Goal: Task Accomplishment & Management: Use online tool/utility

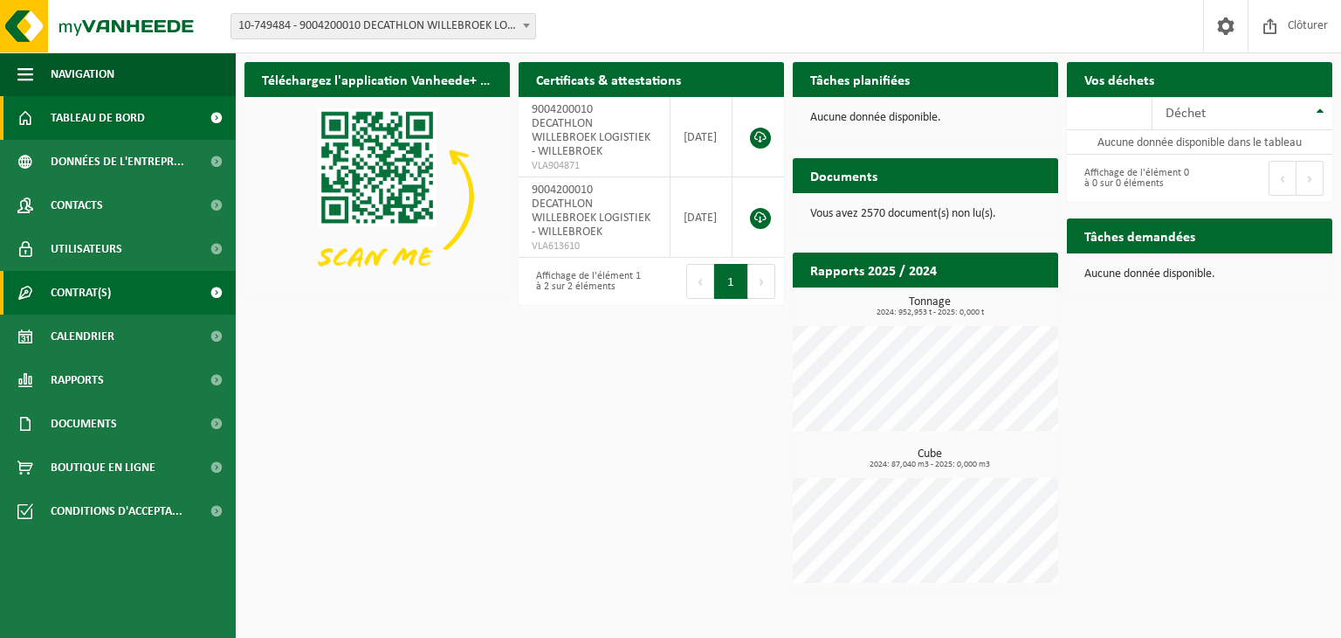
click at [56, 285] on span "Contrat(s)" at bounding box center [81, 293] width 60 height 44
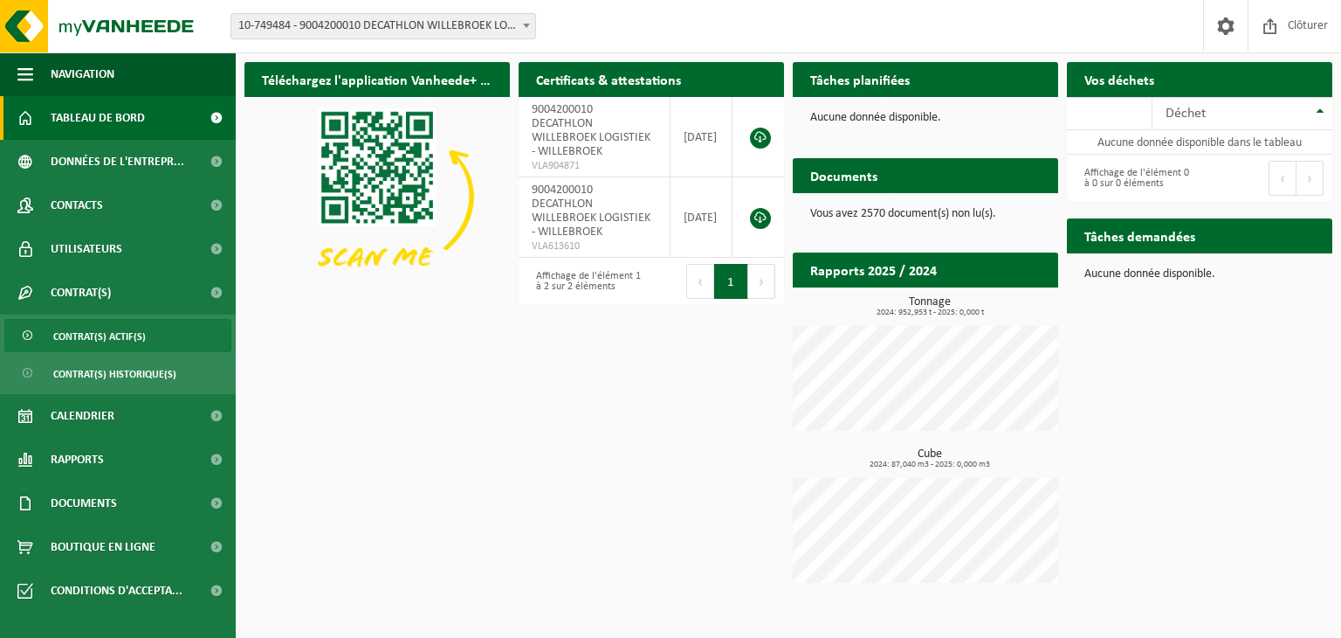
click at [74, 323] on span "Contrat(s) actif(s)" at bounding box center [99, 336] width 93 height 33
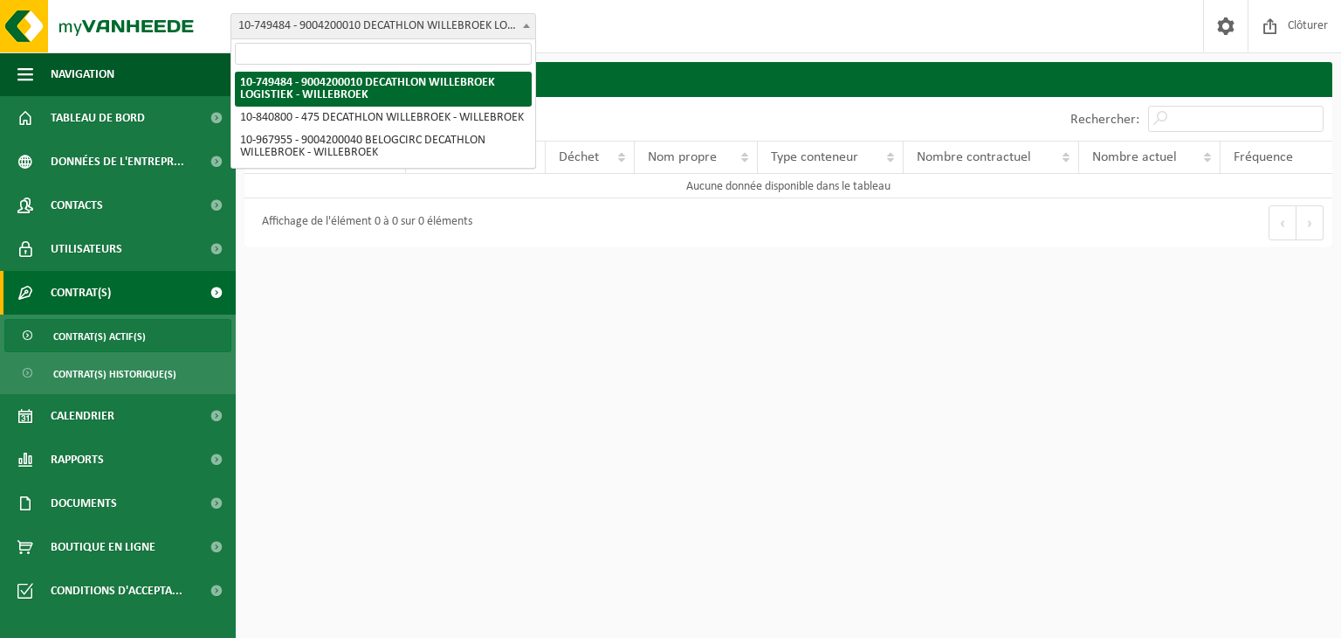
click at [419, 29] on span "10-749484 - 9004200010 DECATHLON WILLEBROEK LOGISTIEK - WILLEBROEK" at bounding box center [383, 26] width 304 height 24
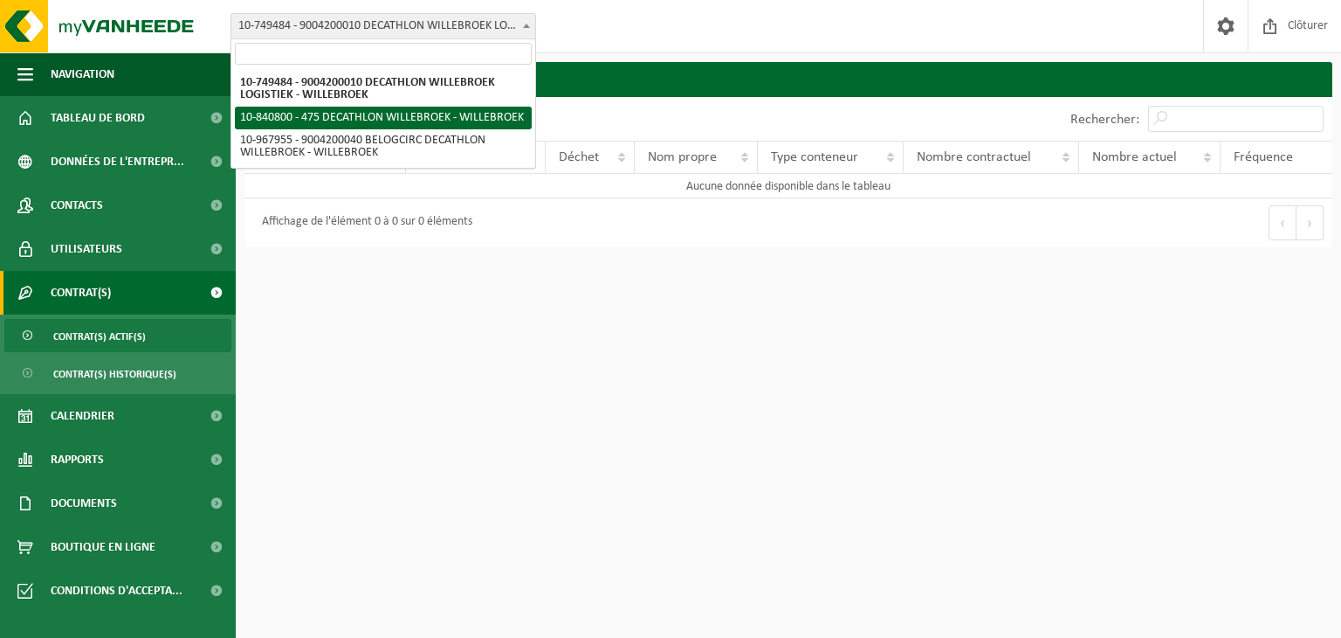
select select "92043"
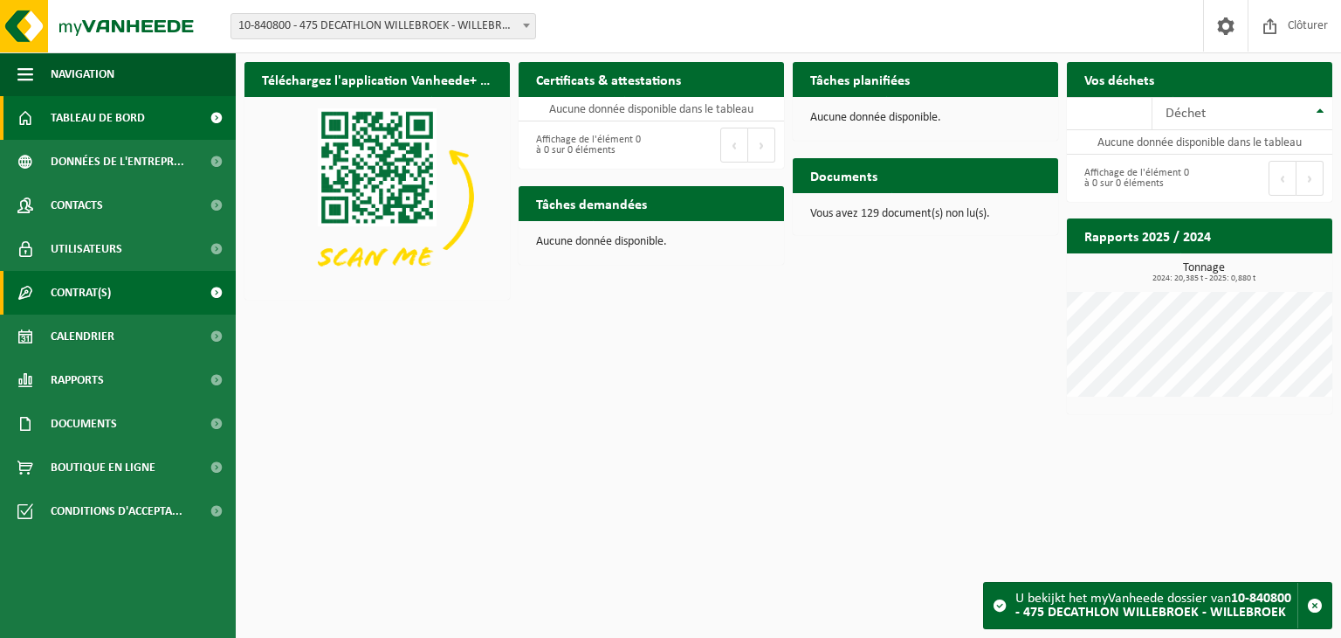
click at [105, 301] on span "Contrat(s)" at bounding box center [81, 293] width 60 height 44
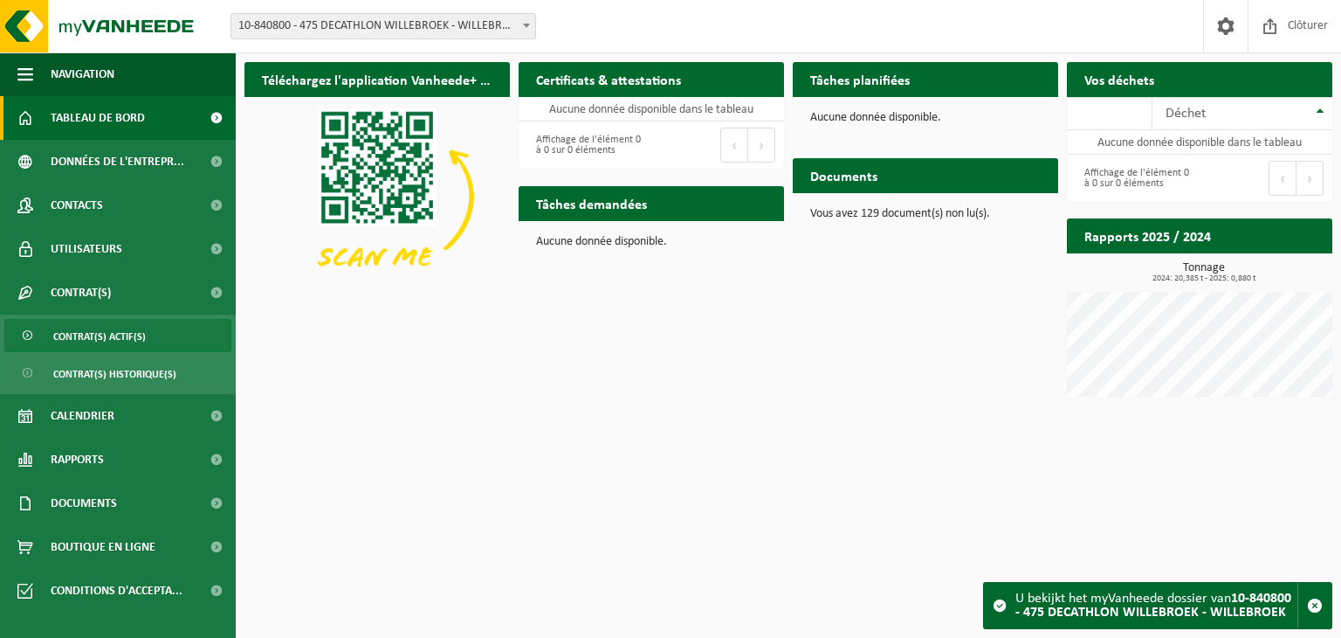
click at [96, 346] on span "Contrat(s) actif(s)" at bounding box center [99, 336] width 93 height 33
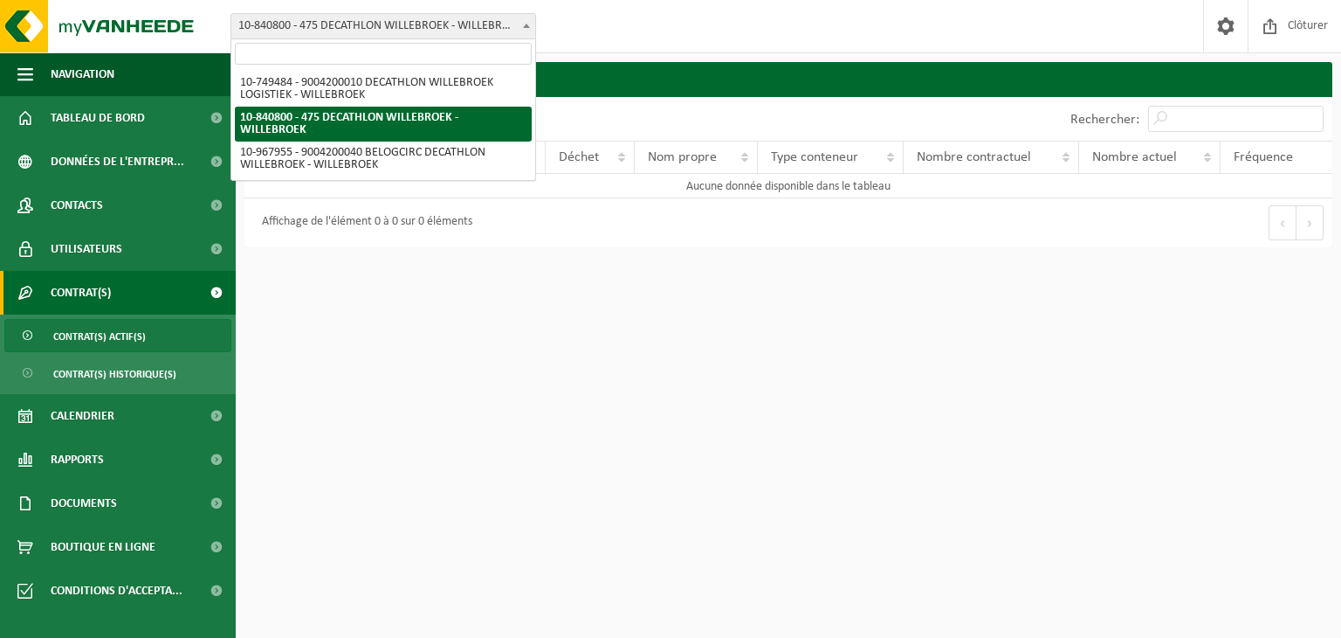
click at [349, 21] on span "10-840800 - 475 DECATHLON WILLEBROEK - WILLEBROEK" at bounding box center [383, 26] width 304 height 24
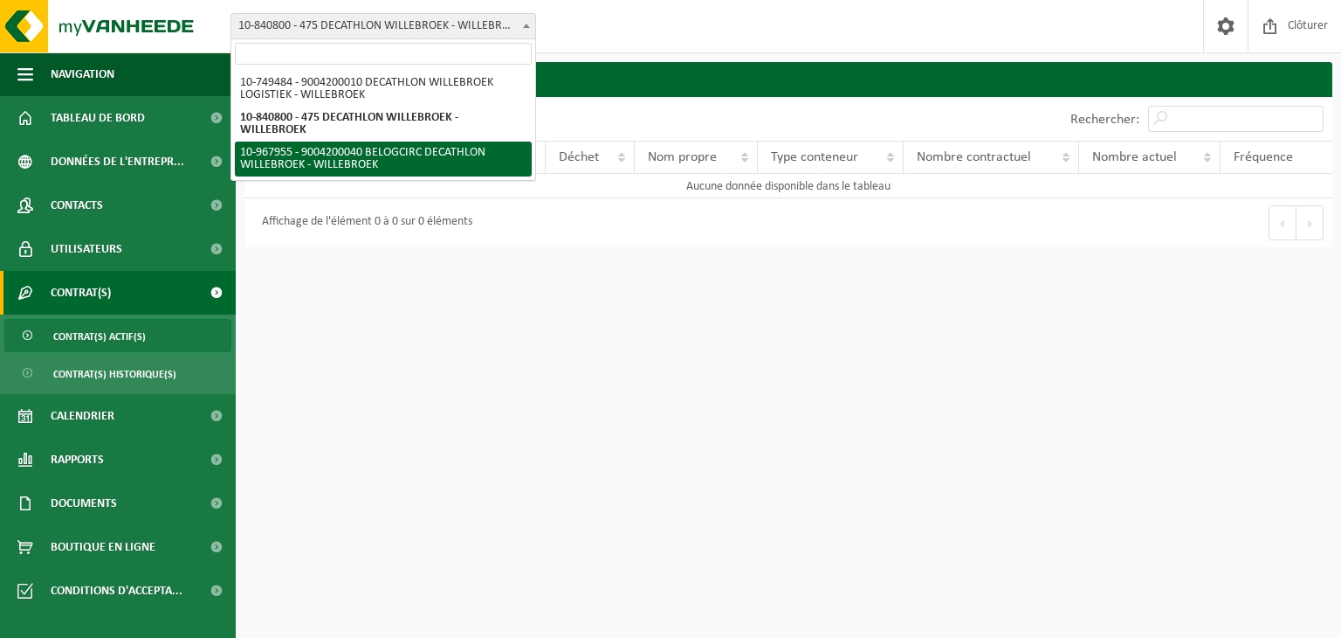
select select "154029"
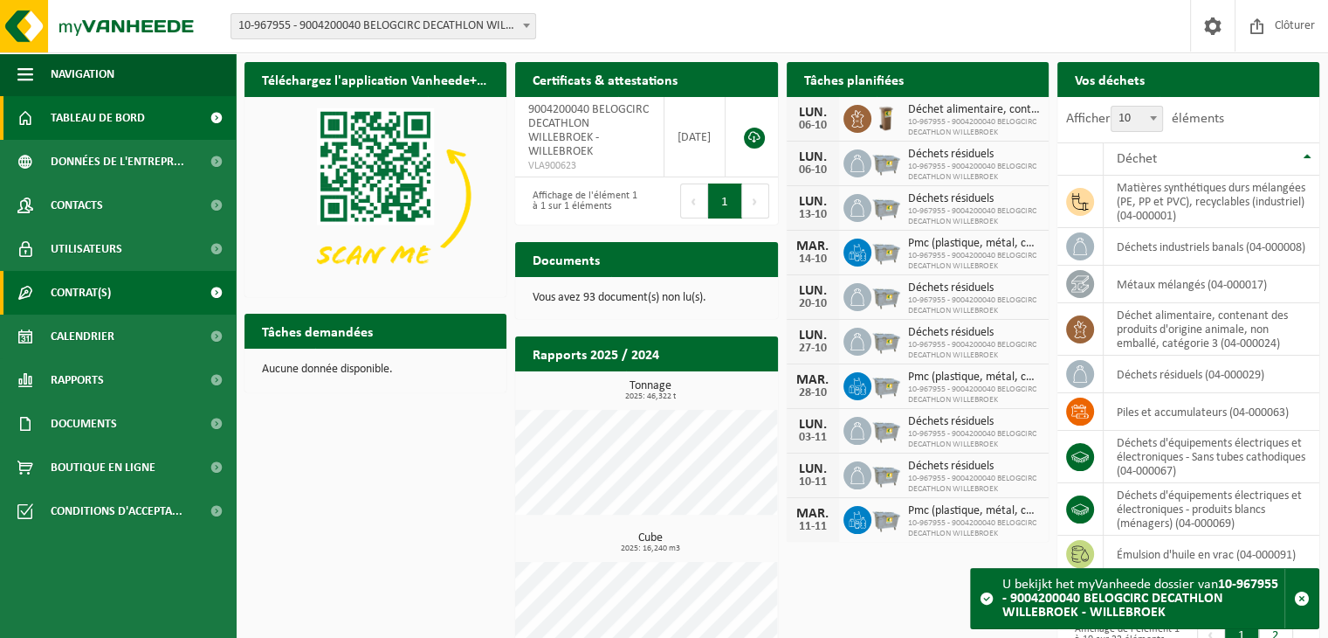
click at [98, 301] on span "Contrat(s)" at bounding box center [81, 293] width 60 height 44
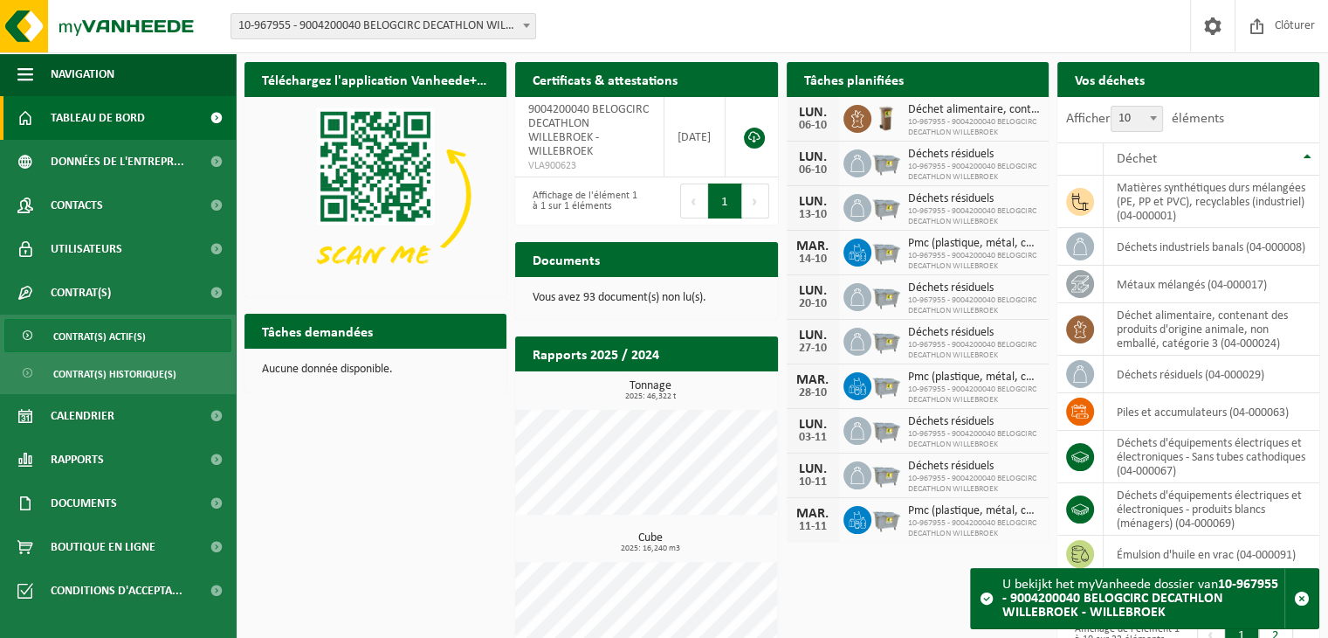
click at [105, 347] on span "Contrat(s) actif(s)" at bounding box center [99, 336] width 93 height 33
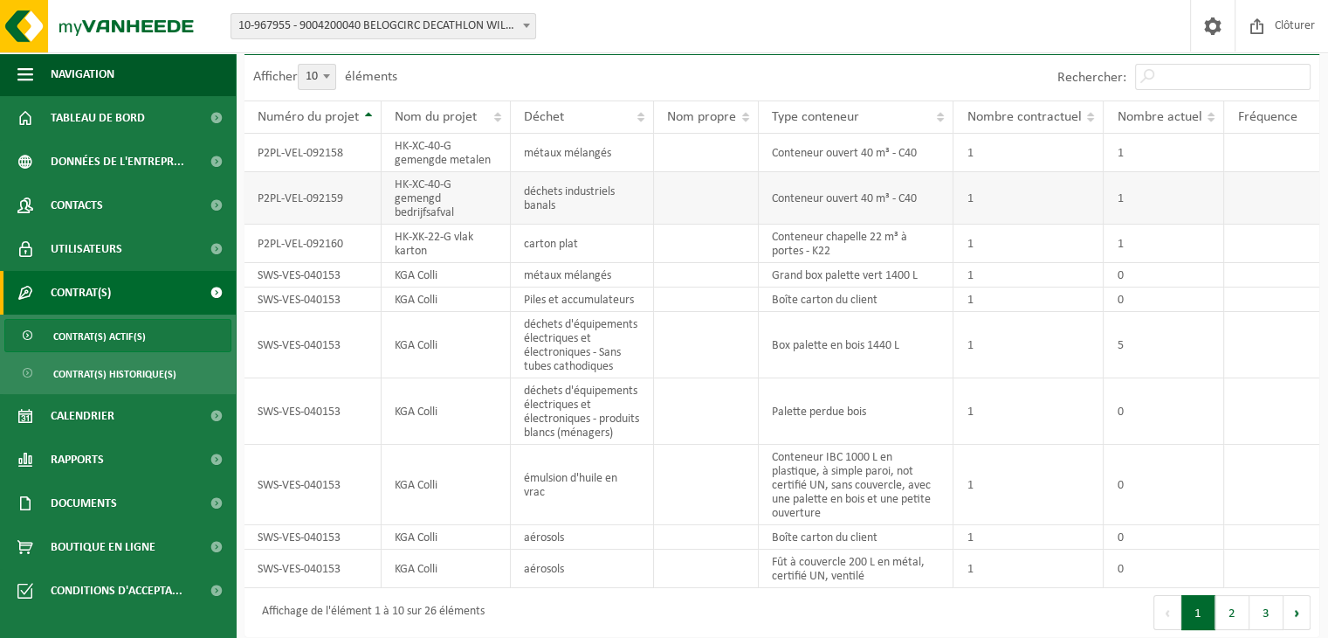
scroll to position [42, 0]
click at [1218, 321] on td "5" at bounding box center [1164, 345] width 121 height 66
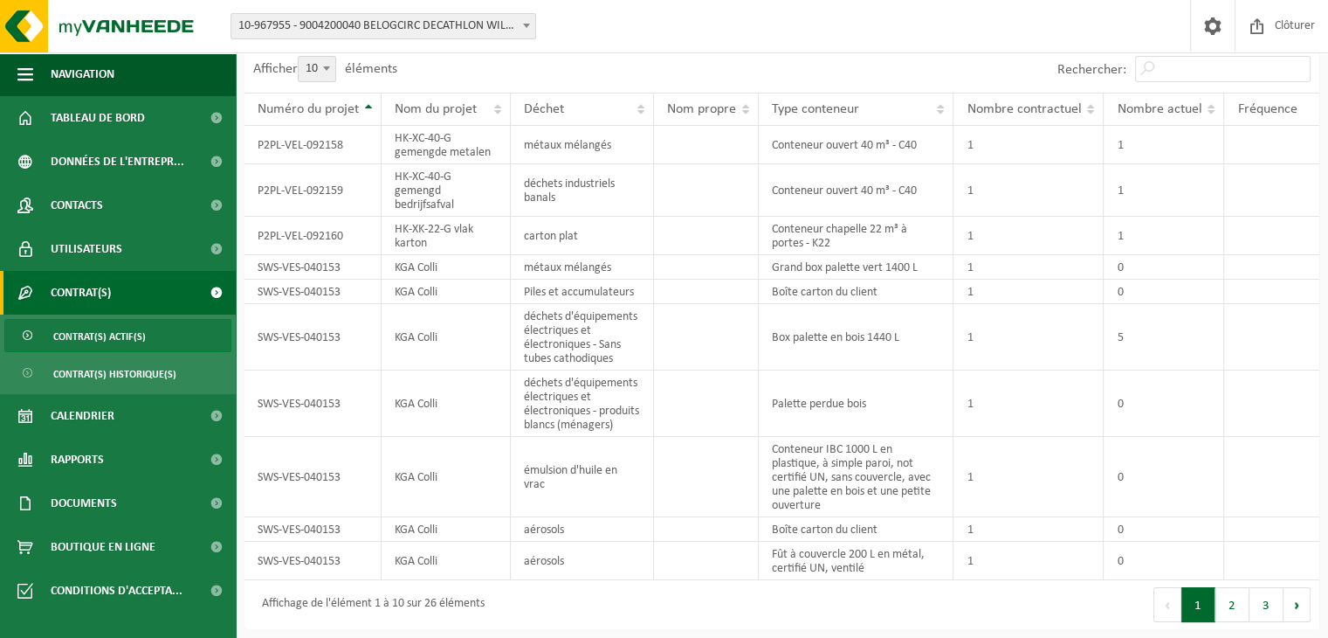
scroll to position [61, 0]
click at [1244, 616] on button "2" at bounding box center [1233, 604] width 34 height 35
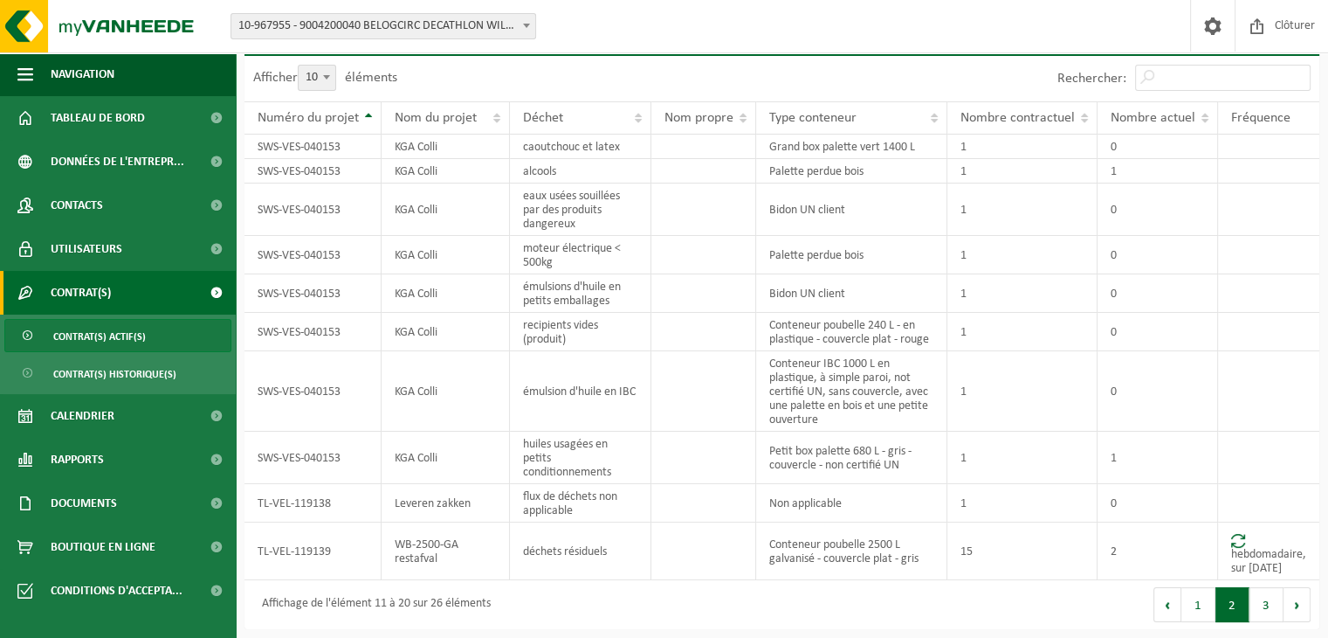
scroll to position [38, 0]
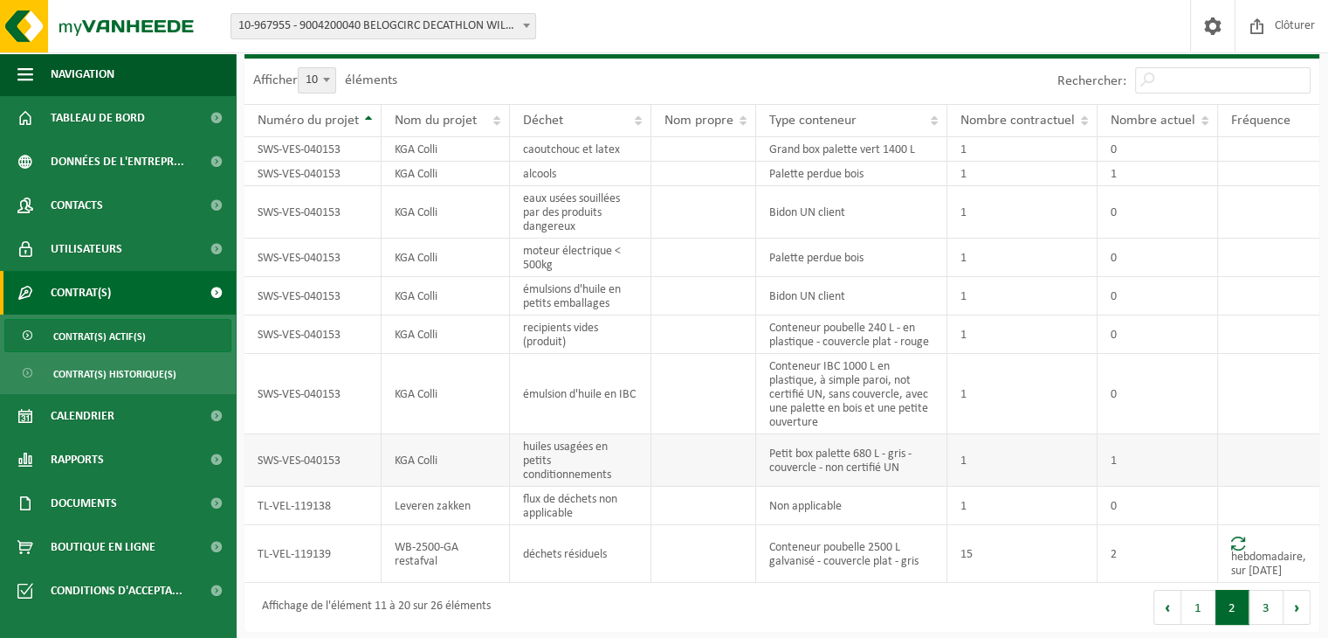
click at [1156, 472] on td "1" at bounding box center [1158, 460] width 121 height 52
click at [1254, 601] on button "3" at bounding box center [1267, 607] width 34 height 35
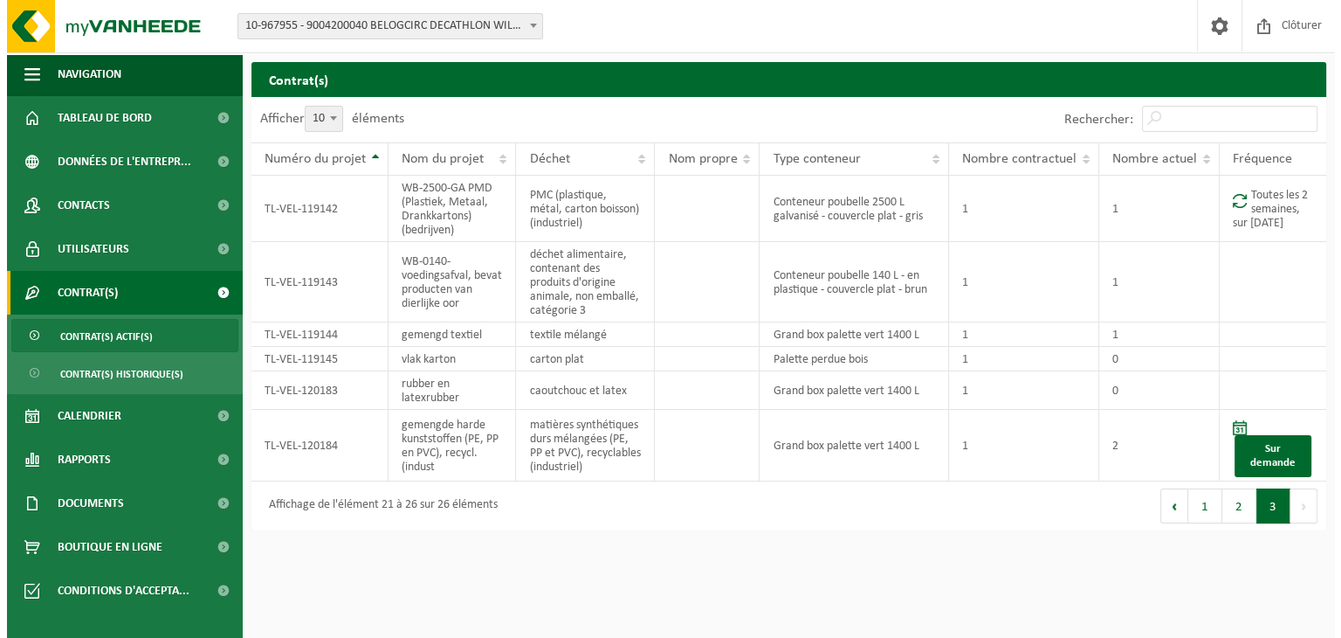
scroll to position [0, 0]
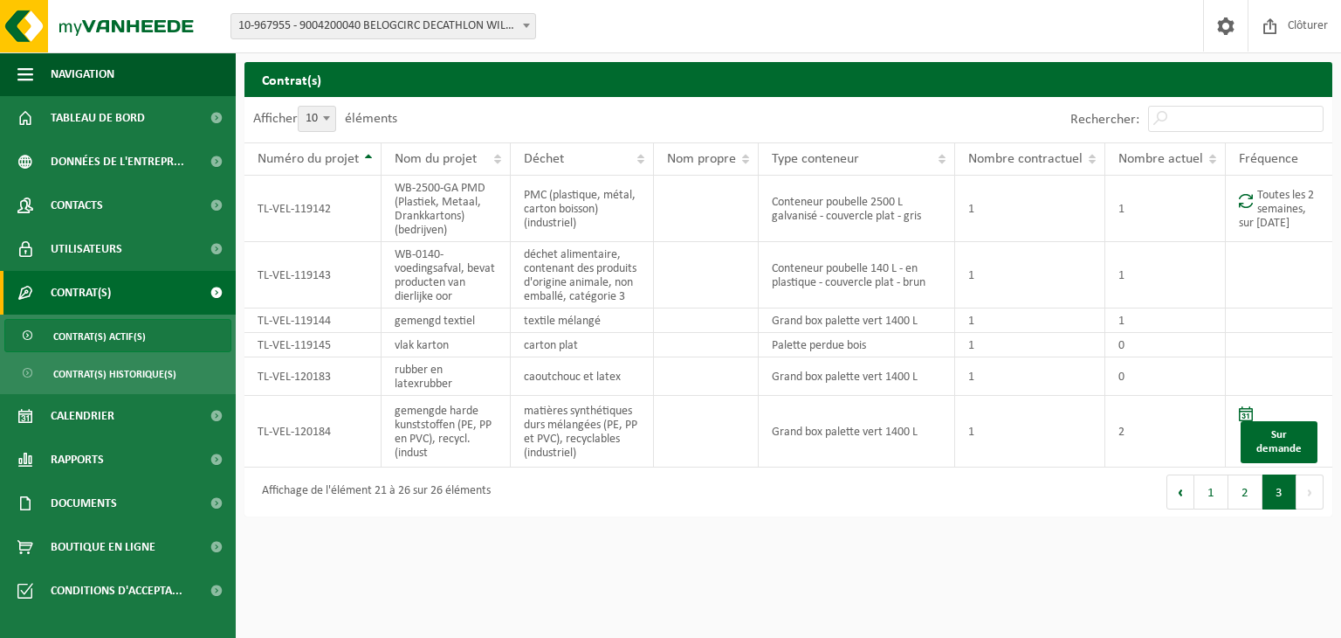
click at [1128, 561] on html "Site: 10-749484 - 9004200010 DECATHLON WILLEBROEK LOGISTIEK - WILLEBROEK 10-840…" at bounding box center [670, 319] width 1341 height 638
click at [1154, 270] on td "1" at bounding box center [1166, 275] width 121 height 66
click at [1249, 503] on button "2" at bounding box center [1246, 491] width 34 height 35
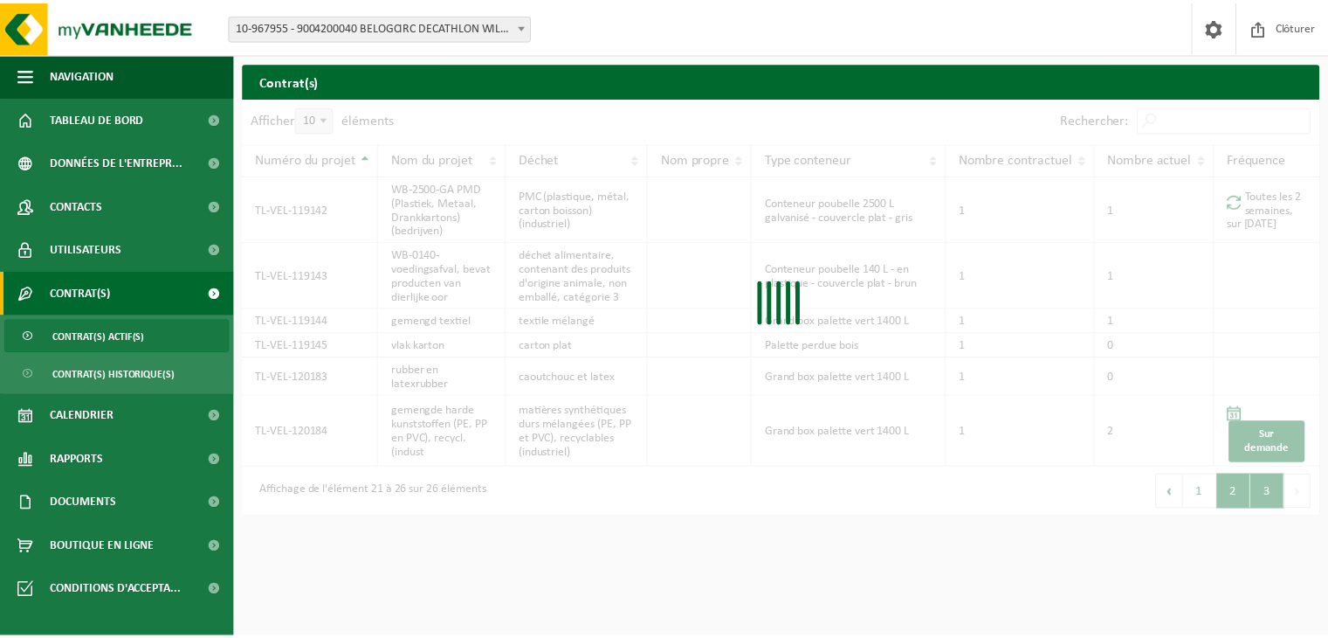
scroll to position [38, 0]
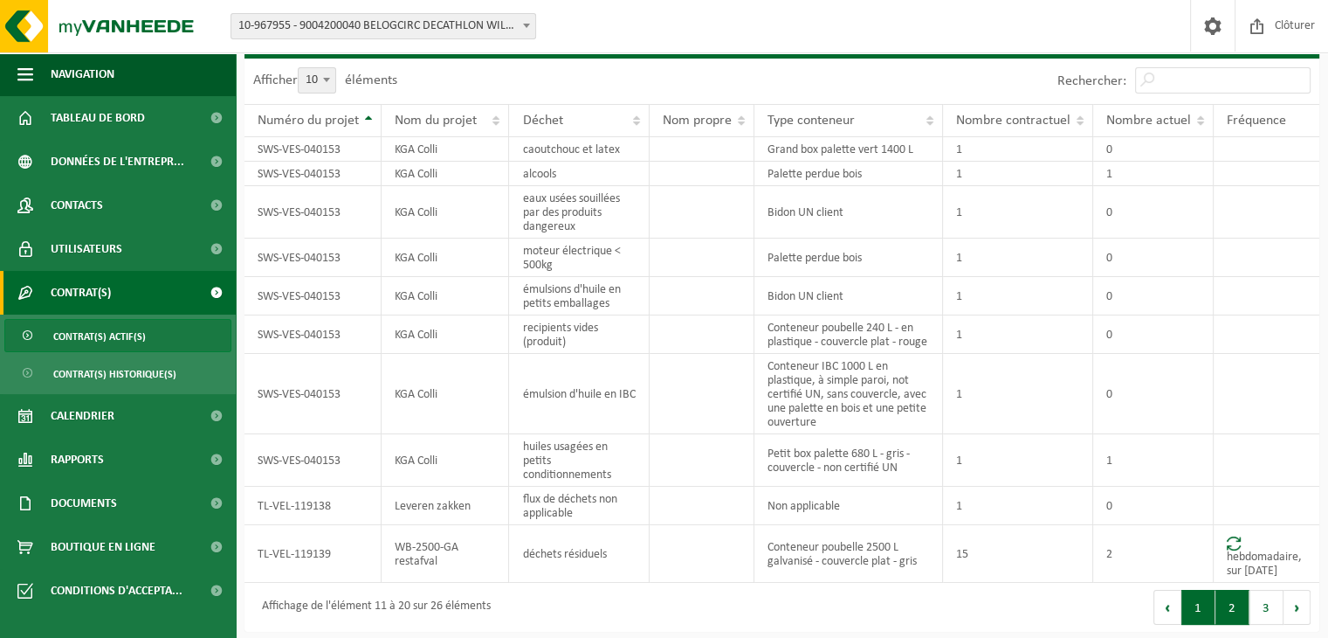
click at [1205, 606] on button "1" at bounding box center [1199, 607] width 34 height 35
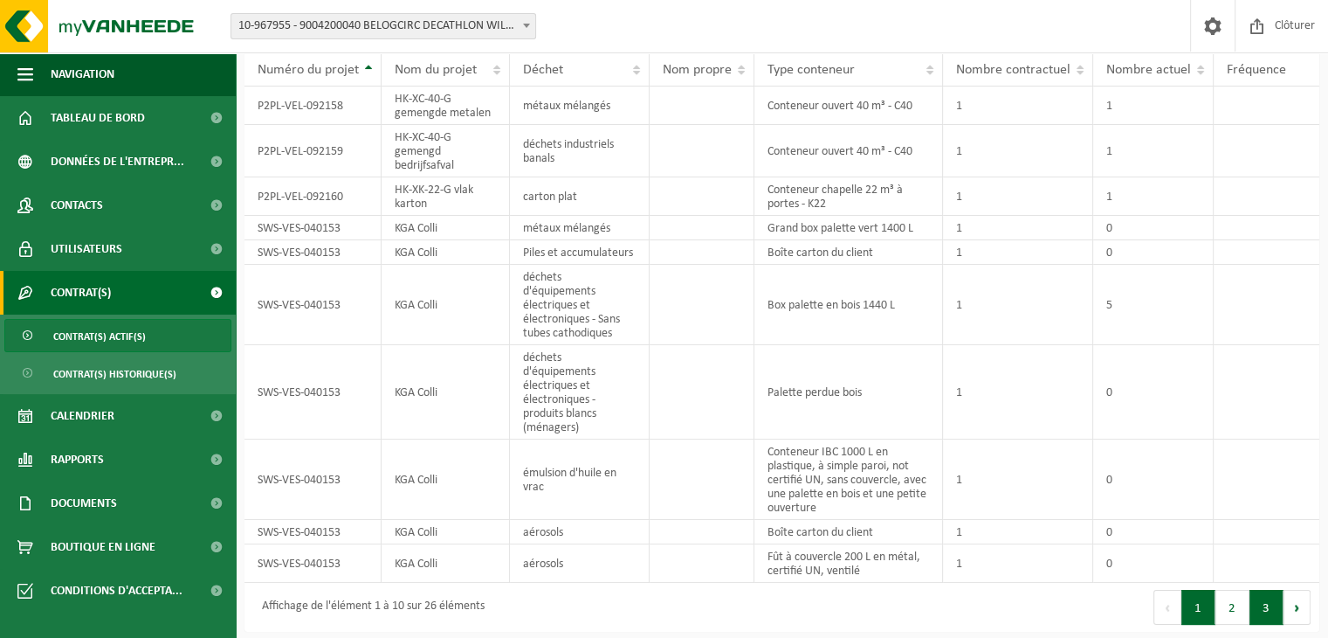
click at [1263, 597] on button "3" at bounding box center [1267, 607] width 34 height 35
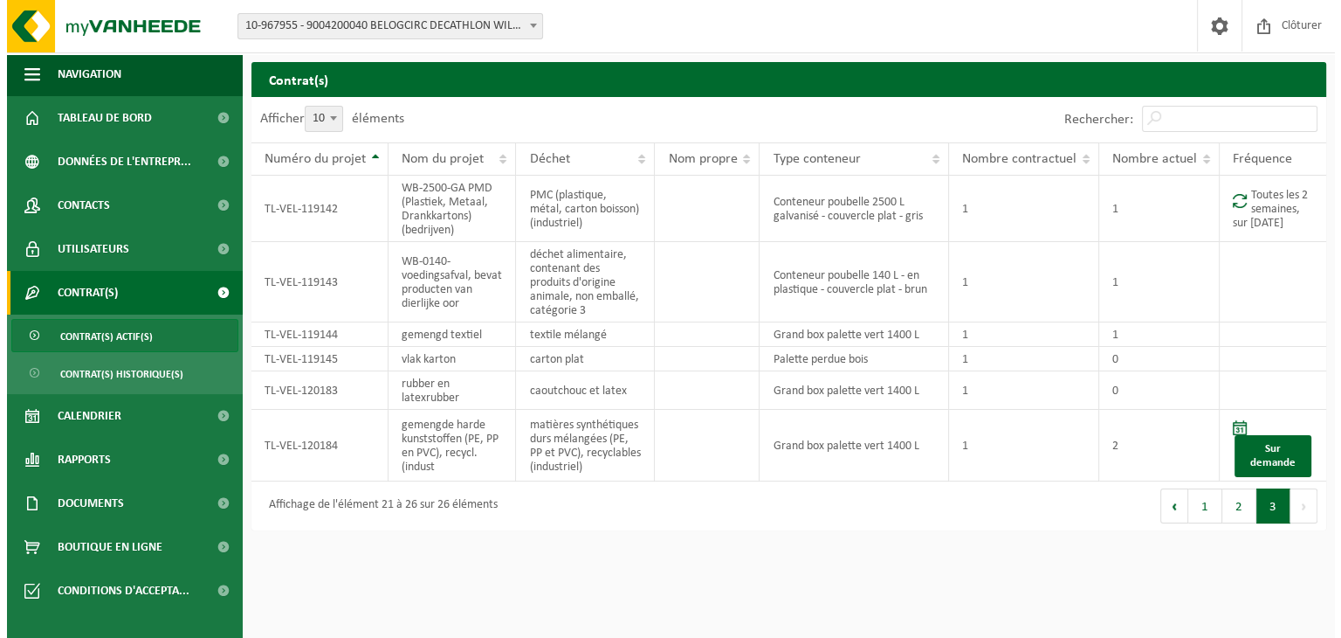
scroll to position [0, 0]
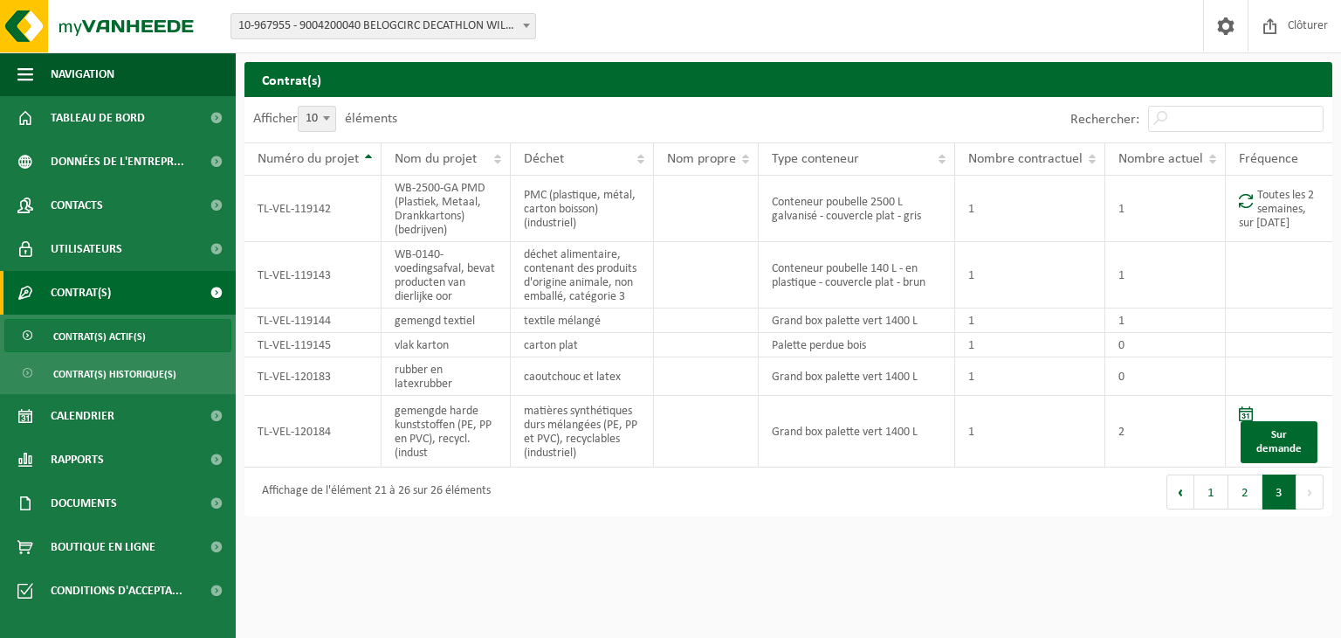
click at [1128, 560] on html "Site: 10-749484 - 9004200010 DECATHLON WILLEBROEK LOGISTIEK - WILLEBROEK 10-840…" at bounding box center [670, 319] width 1341 height 638
click at [466, 14] on span "10-967955 - 9004200040 BELOGCIRC DECATHLON WILLEBROEK - WILLEBROEK" at bounding box center [383, 26] width 304 height 24
click at [1215, 491] on button "1" at bounding box center [1212, 491] width 34 height 35
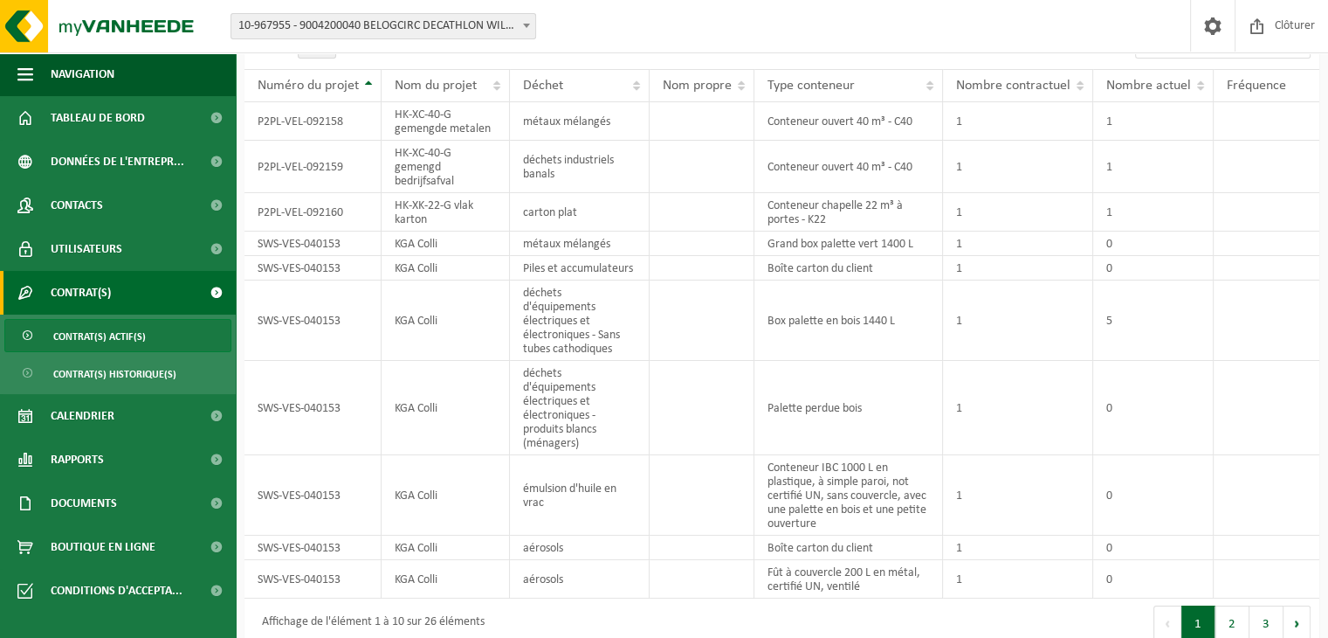
scroll to position [89, 0]
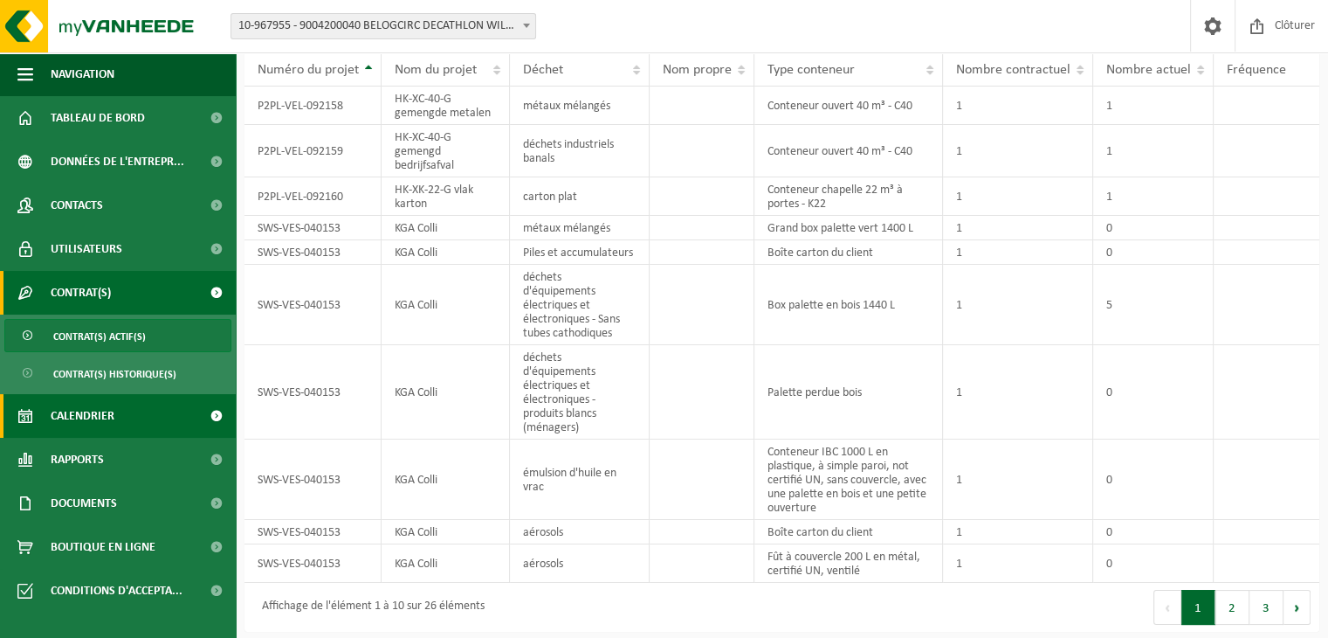
click at [115, 420] on link "Calendrier" at bounding box center [118, 416] width 236 height 44
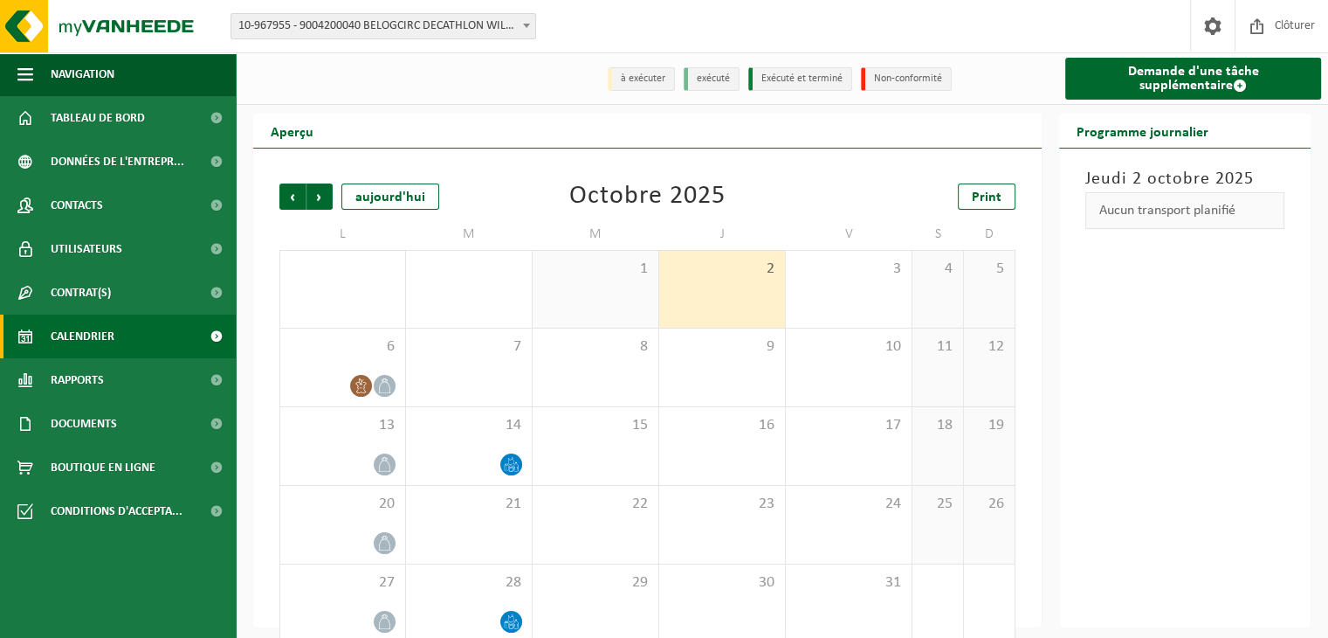
click at [262, 365] on div "Précédent Suivant [DATE] [DATE] Print L M M J V S D 29 1 30 1 2 3 4 5 6 7 8 9 1…" at bounding box center [647, 387] width 789 height 479
click at [1262, 88] on link "Demande d'une tâche supplémentaire" at bounding box center [1194, 79] width 256 height 42
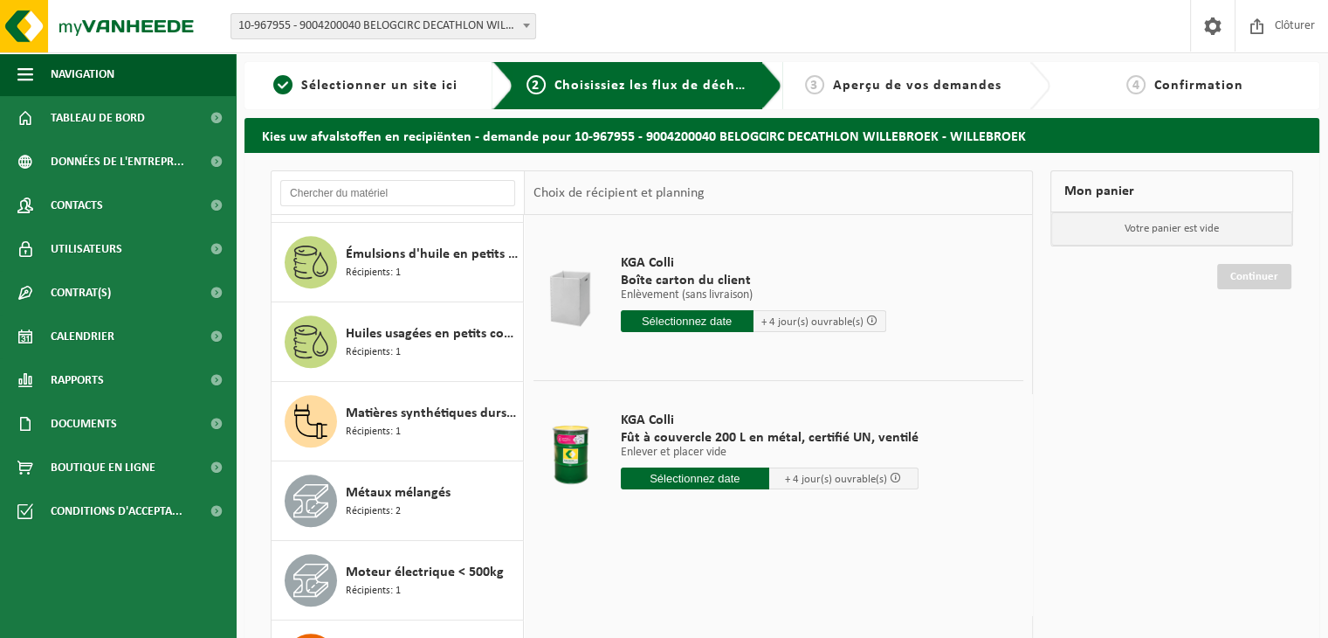
scroll to position [978, 0]
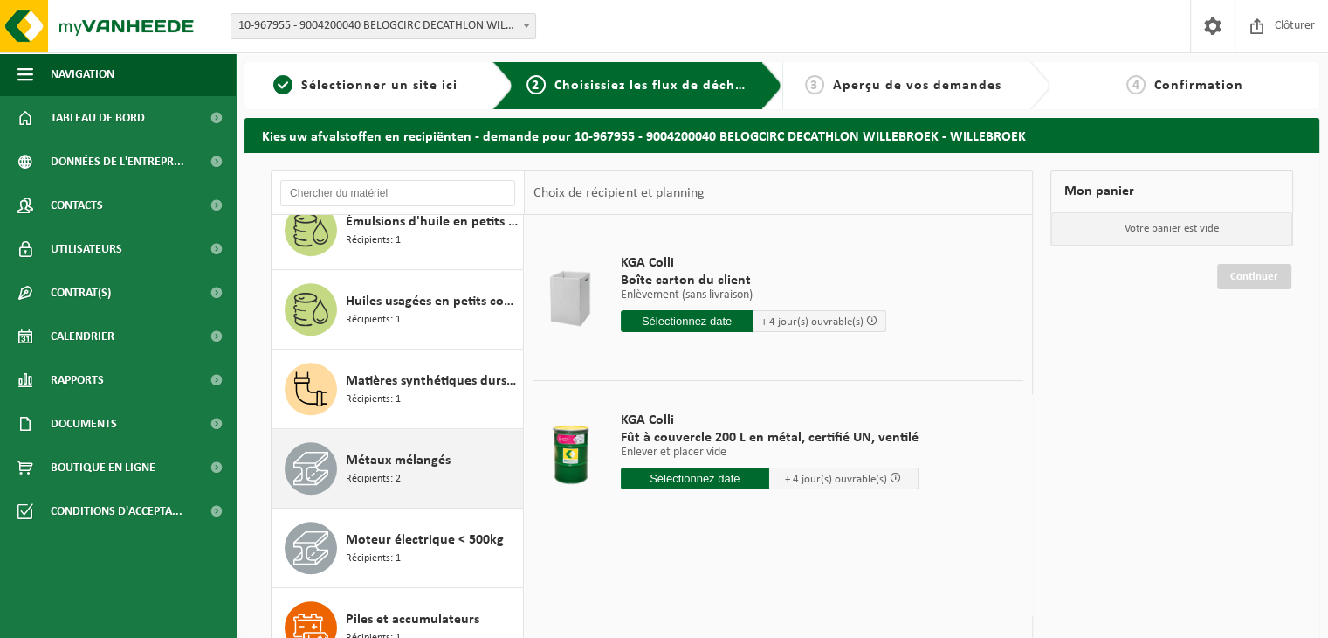
click at [481, 468] on div "Métaux mélangés Récipients: 2" at bounding box center [432, 468] width 173 height 52
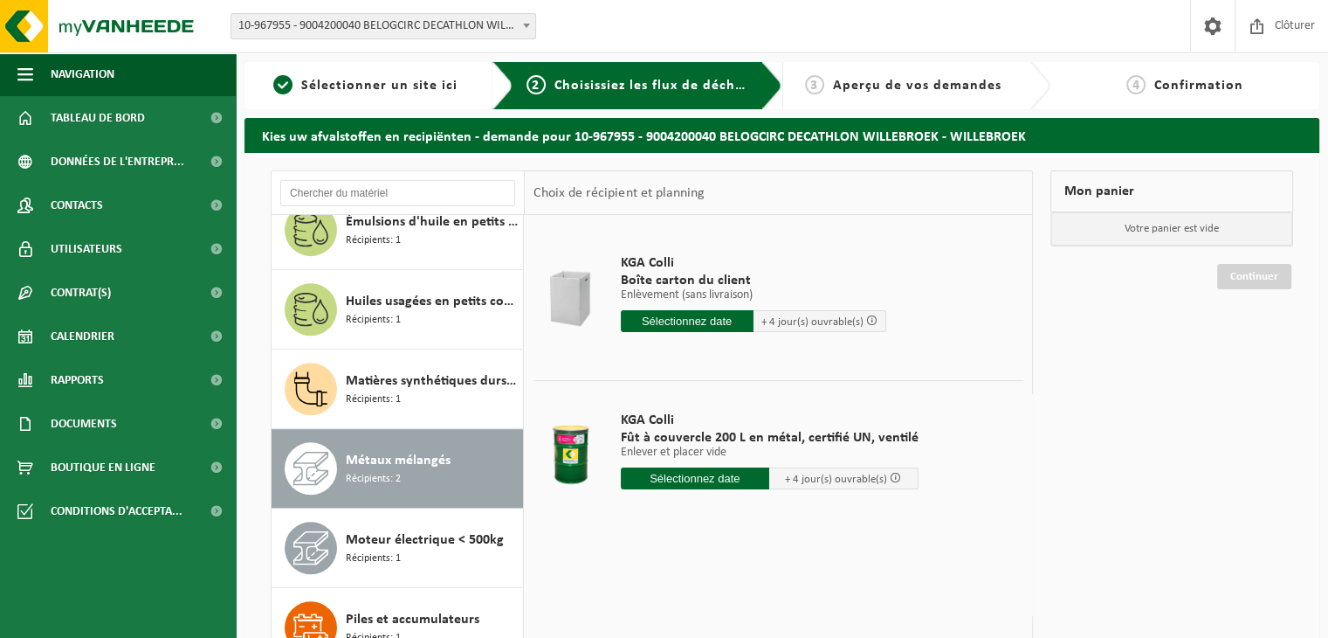
scroll to position [1140, 0]
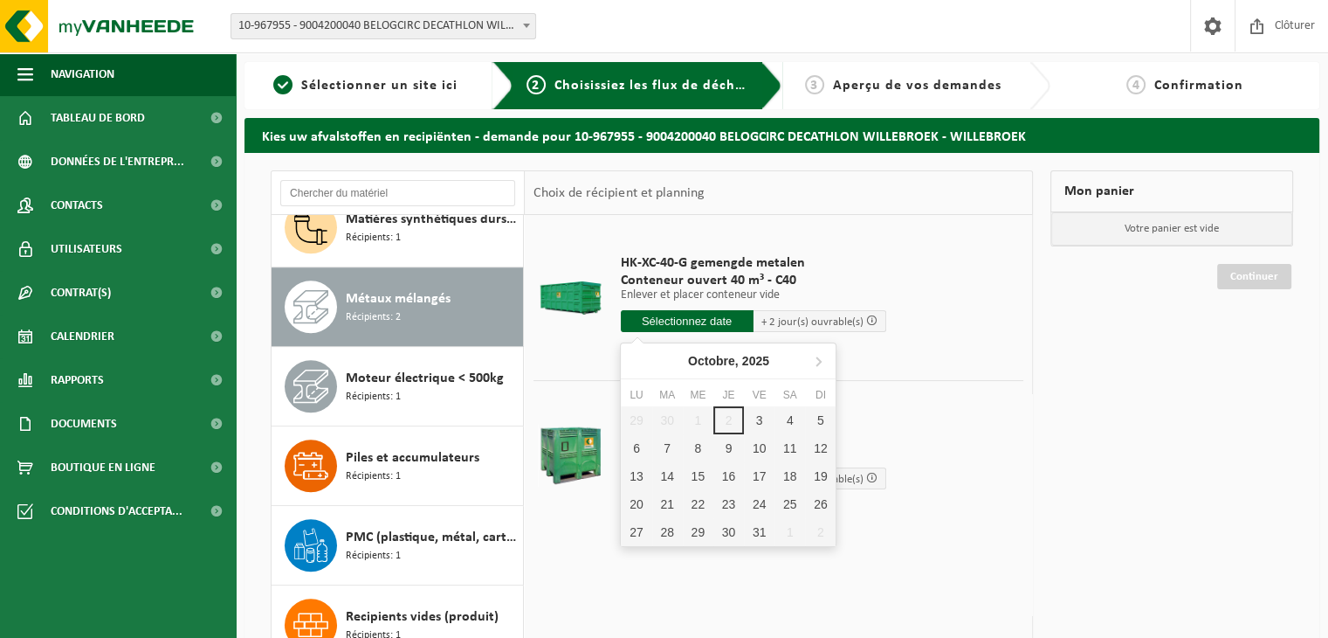
click at [687, 321] on input "text" at bounding box center [687, 321] width 133 height 22
click at [842, 571] on div "HK-XC-40-G gemengde metalen Conteneur ouvert 40 m³ - C40 Enlever et placer cont…" at bounding box center [778, 477] width 507 height 524
